Goal: Task Accomplishment & Management: Use online tool/utility

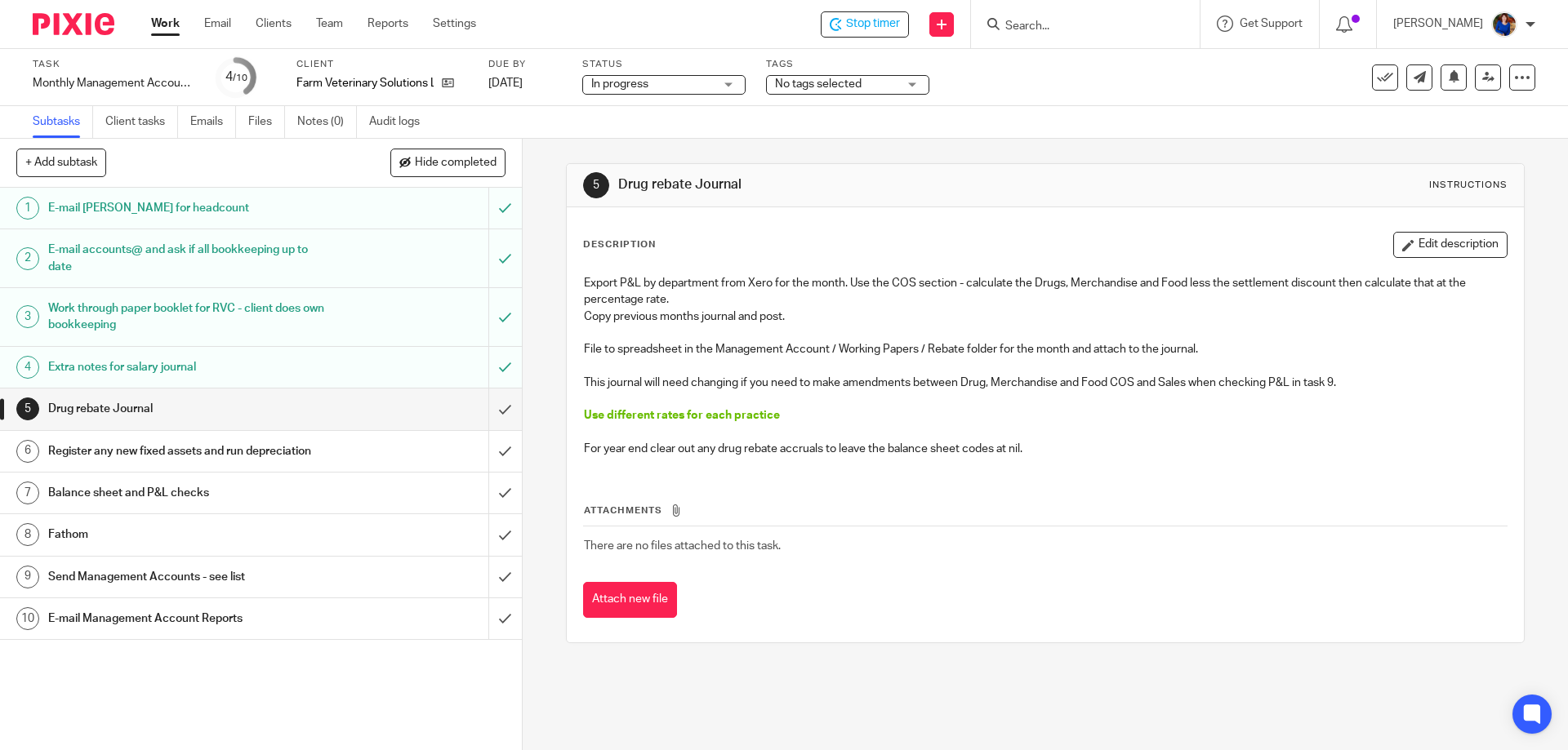
drag, startPoint x: 298, startPoint y: 453, endPoint x: 309, endPoint y: 453, distance: 11.0
click at [299, 453] on h1 "Register any new fixed assets and run depreciation" at bounding box center [189, 452] width 283 height 25
click at [490, 408] on input "submit" at bounding box center [261, 409] width 521 height 41
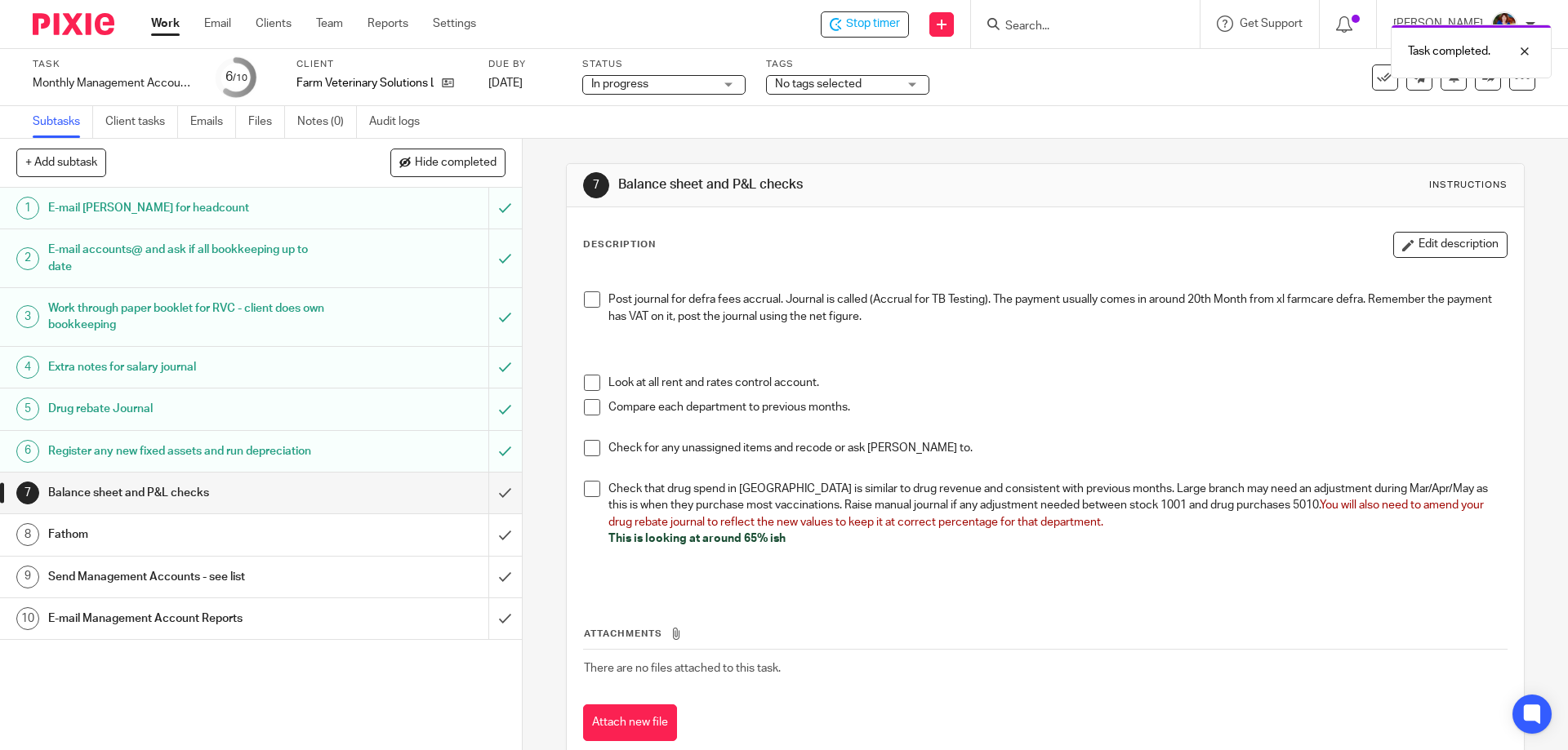
click at [593, 295] on span at bounding box center [592, 299] width 16 height 16
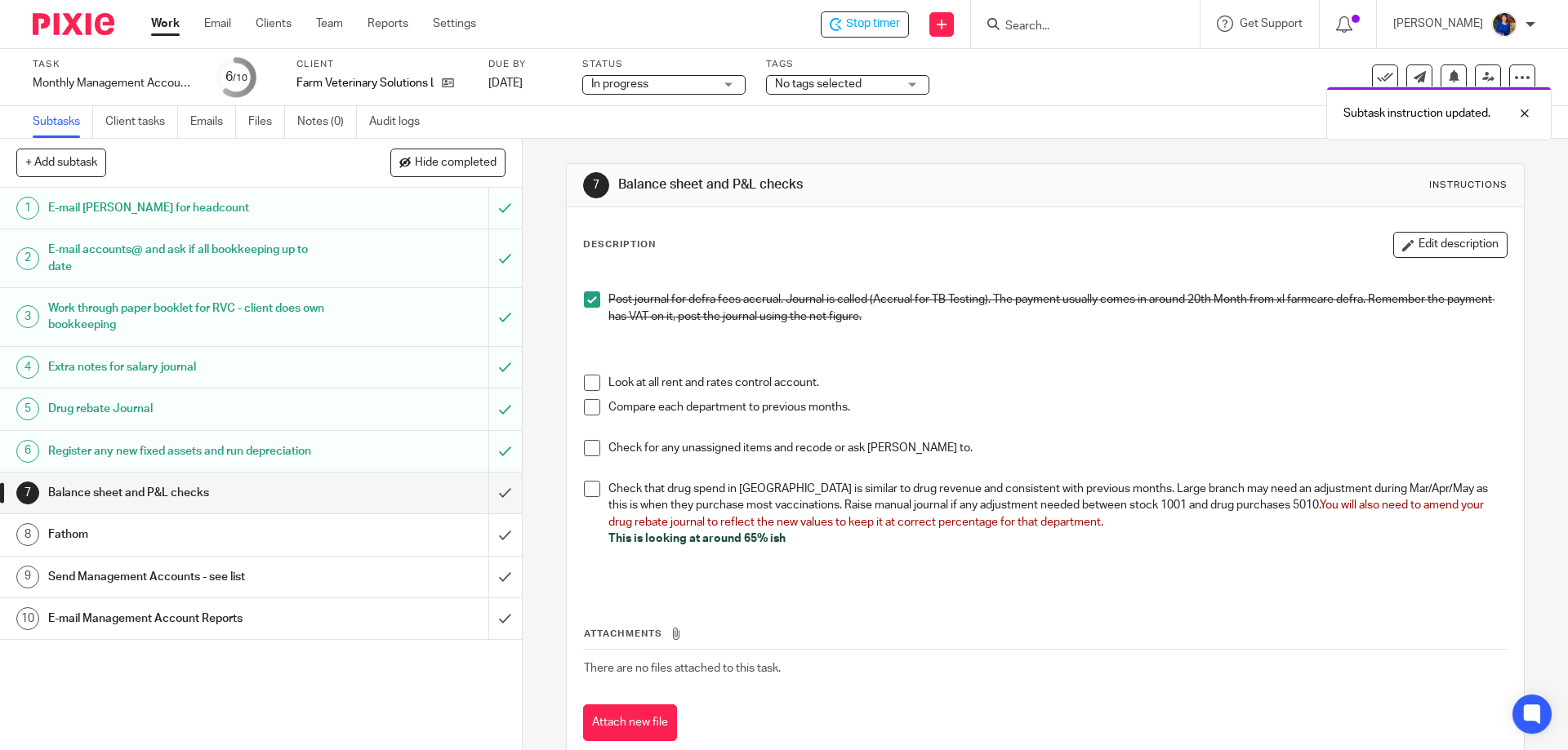
click at [589, 453] on span at bounding box center [592, 448] width 16 height 16
click at [589, 489] on span at bounding box center [592, 488] width 16 height 16
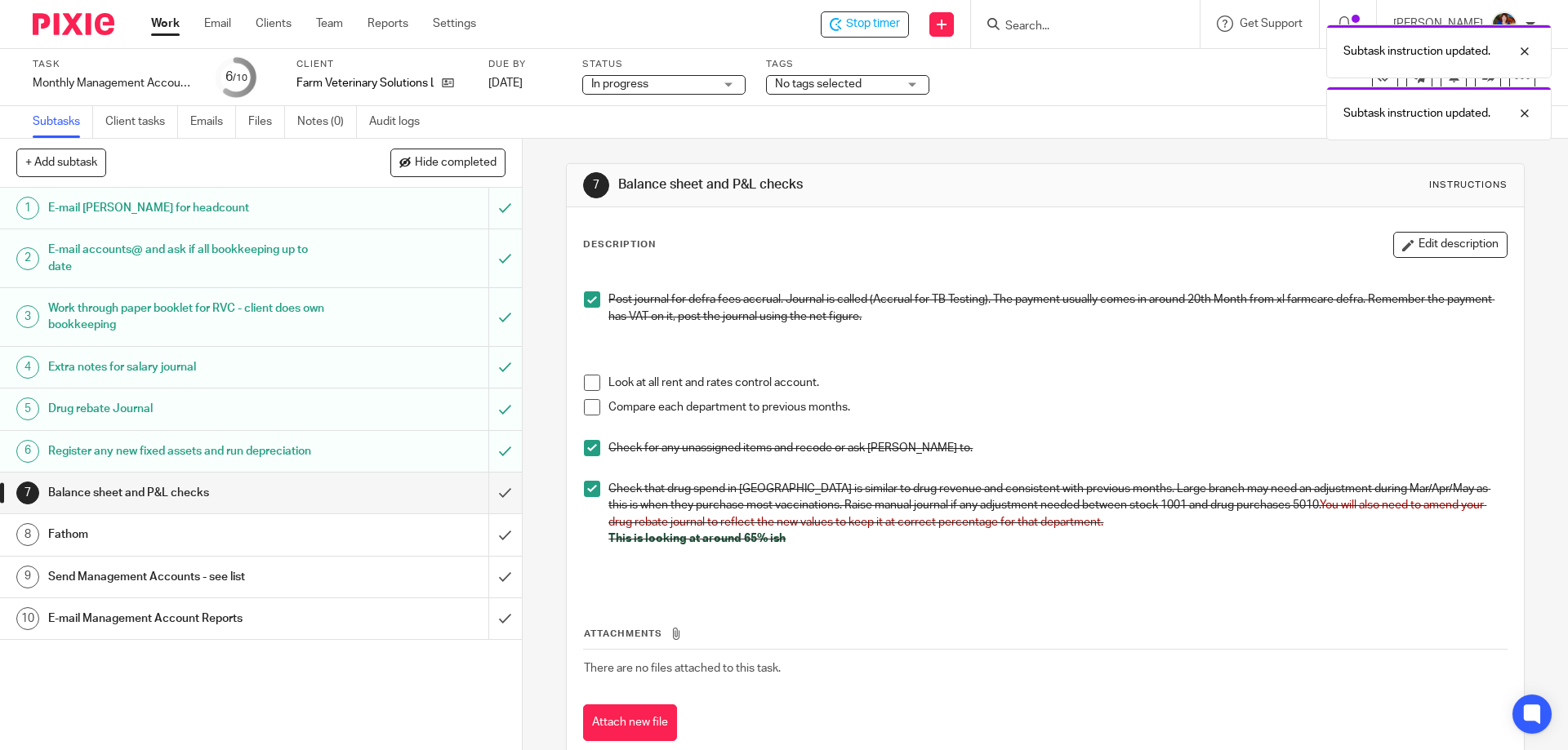
click at [588, 409] on span at bounding box center [592, 407] width 16 height 16
